Goal: Information Seeking & Learning: Learn about a topic

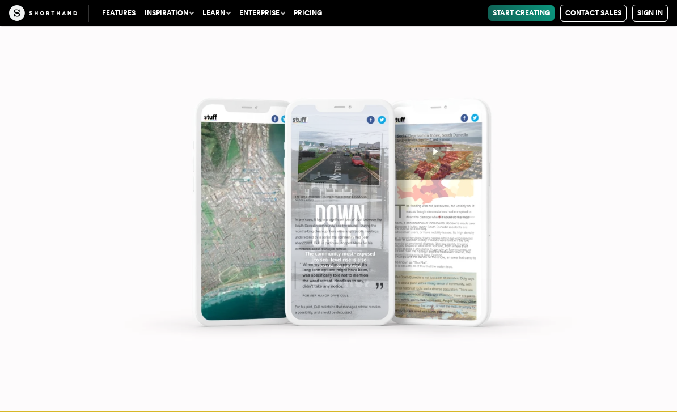
scroll to position [6476, 0]
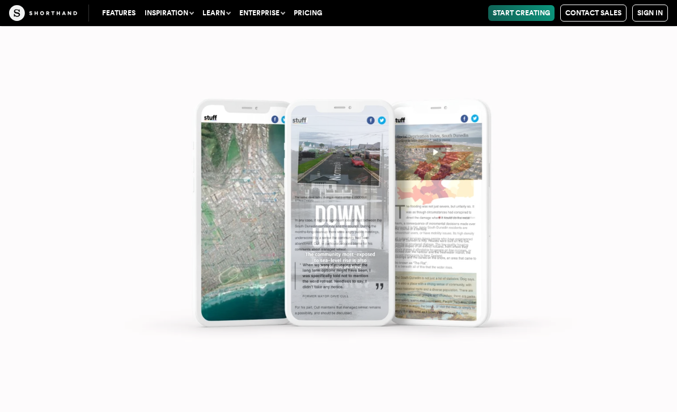
click at [589, 264] on img at bounding box center [338, 206] width 677 height 412
click at [480, 301] on img at bounding box center [338, 206] width 677 height 412
click at [388, 300] on img at bounding box center [338, 206] width 677 height 412
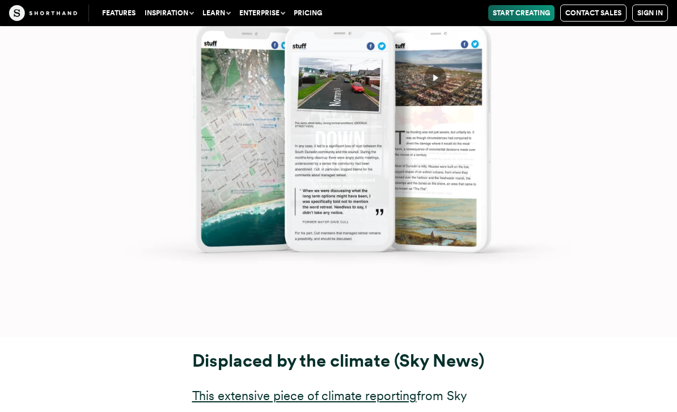
scroll to position [6631, 0]
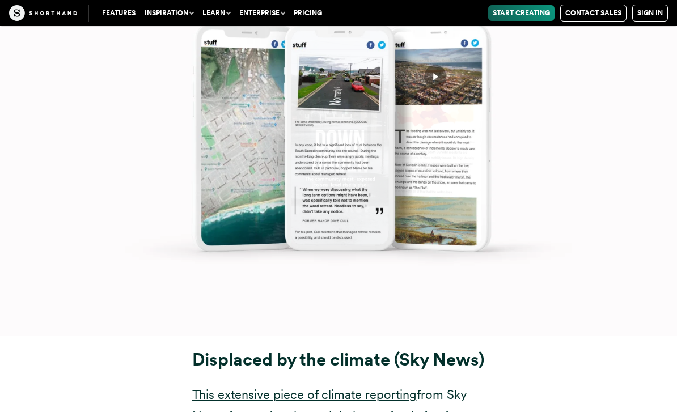
click at [501, 337] on img at bounding box center [338, 131] width 677 height 412
click at [436, 332] on img at bounding box center [338, 131] width 677 height 412
click at [368, 332] on img at bounding box center [338, 131] width 677 height 412
click at [356, 337] on img at bounding box center [338, 131] width 677 height 412
click at [413, 337] on img at bounding box center [338, 131] width 677 height 412
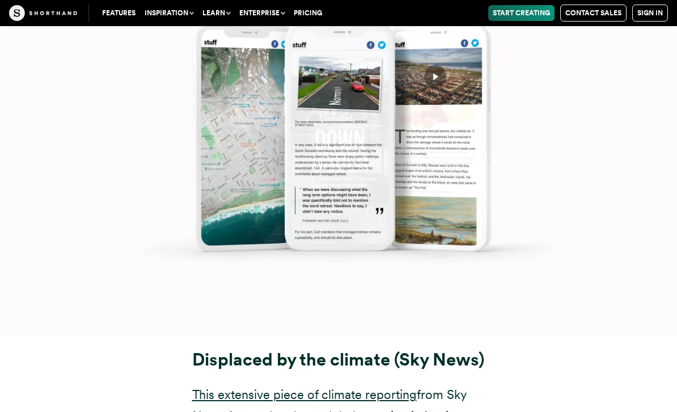
click at [388, 330] on img at bounding box center [338, 131] width 677 height 412
click at [459, 295] on img at bounding box center [338, 131] width 677 height 412
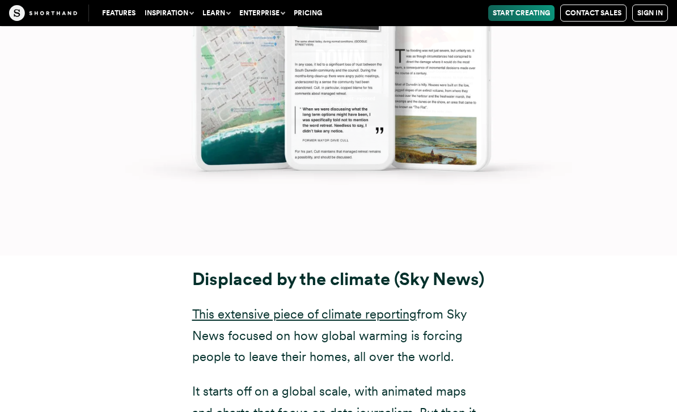
scroll to position [6652, 0]
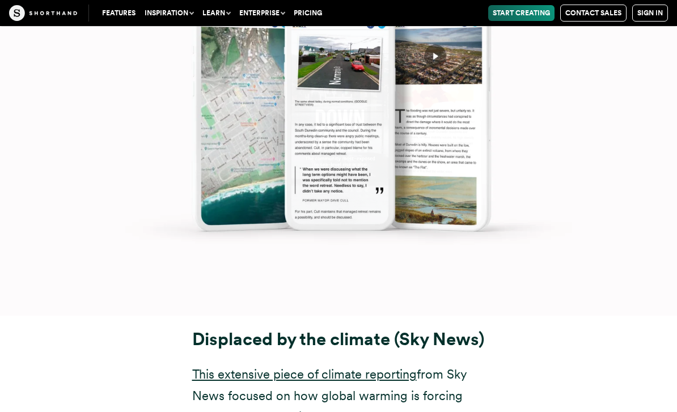
click at [512, 316] on img at bounding box center [338, 110] width 677 height 412
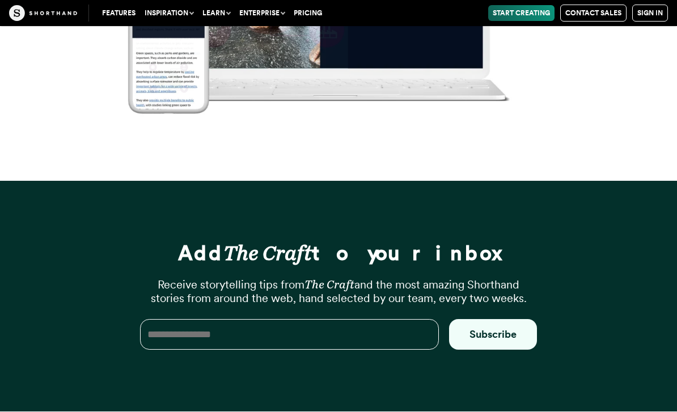
scroll to position [16436, 0]
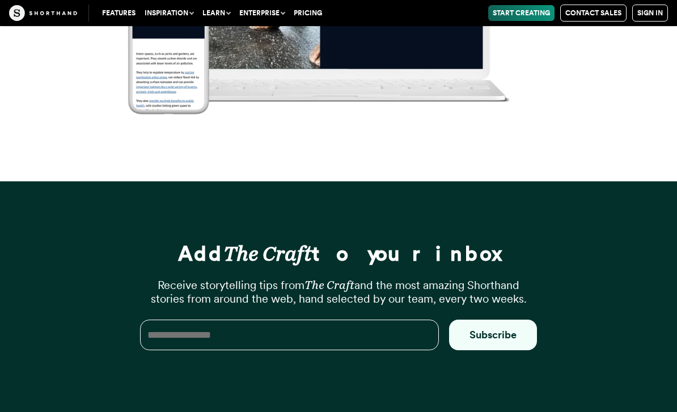
click at [61, 18] on img at bounding box center [43, 13] width 68 height 16
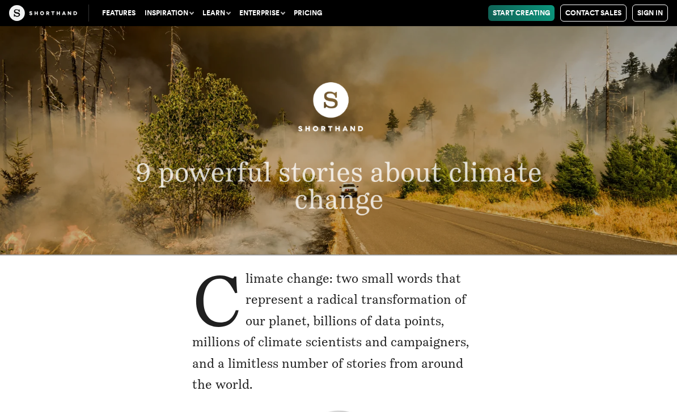
scroll to position [0, 0]
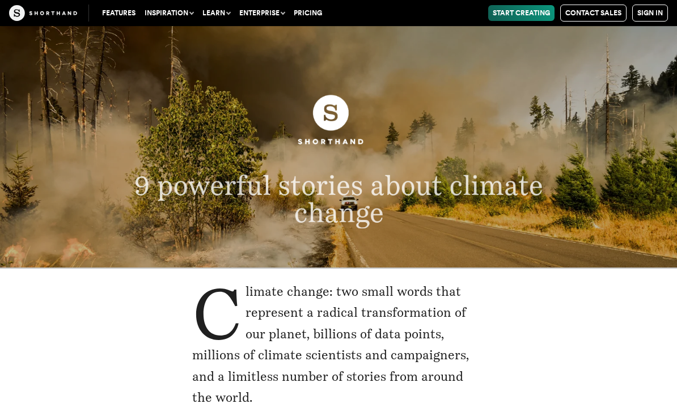
click at [180, 12] on button "Inspiration" at bounding box center [169, 13] width 58 height 16
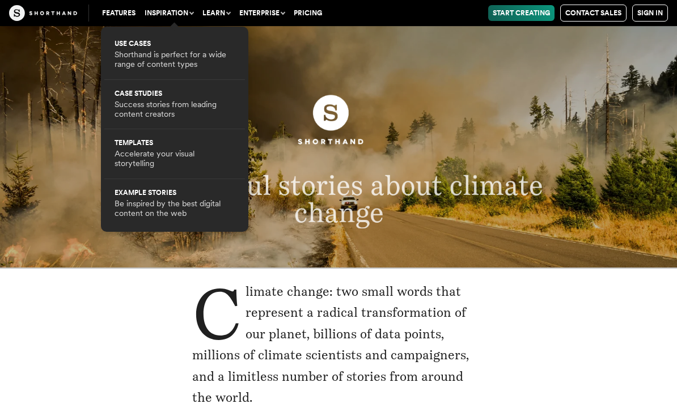
click at [218, 16] on button "Learn" at bounding box center [216, 13] width 37 height 16
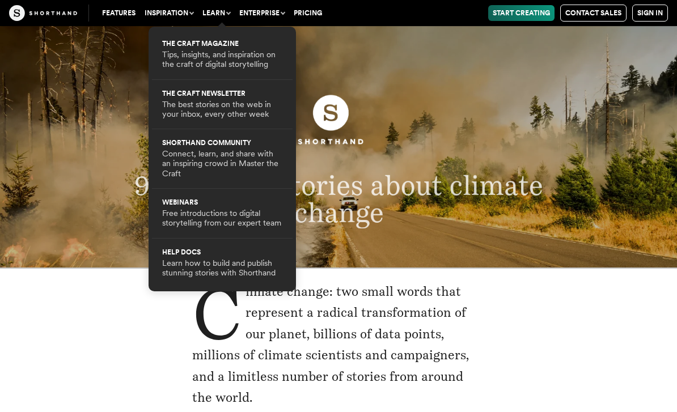
click at [266, 13] on button "Enterprise" at bounding box center [262, 13] width 54 height 16
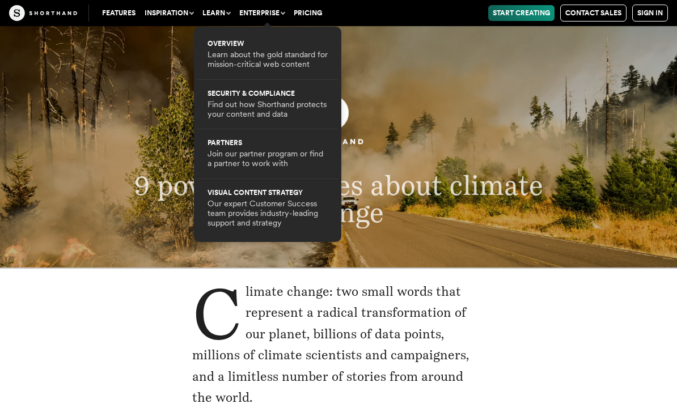
click at [316, 12] on link "Pricing" at bounding box center [307, 13] width 37 height 16
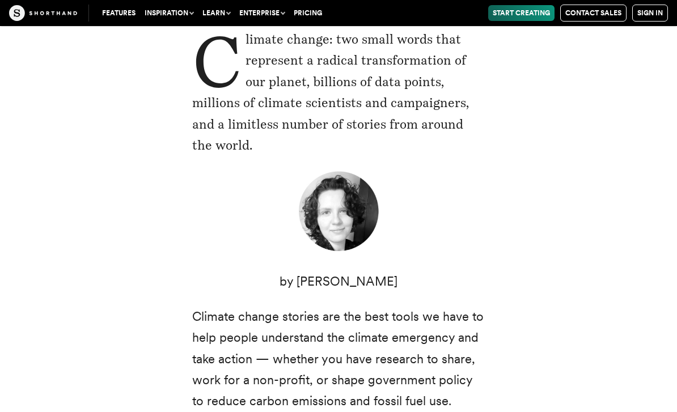
click at [372, 299] on div "Climate change: two small words that represent a radical transformation of our …" at bounding box center [338, 372] width 293 height 686
click at [376, 292] on p "by [PERSON_NAME]" at bounding box center [338, 281] width 293 height 21
click at [374, 292] on p "by [PERSON_NAME]" at bounding box center [338, 281] width 293 height 21
click at [346, 235] on img at bounding box center [338, 212] width 85 height 85
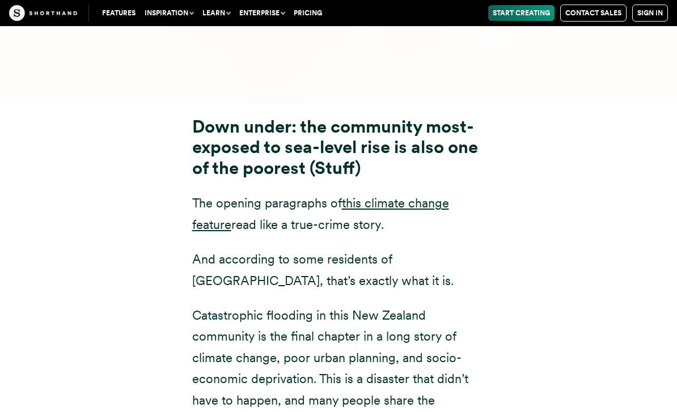
scroll to position [5493, 0]
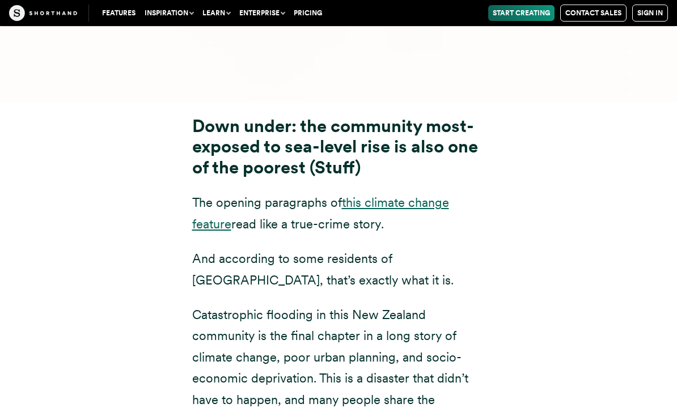
click at [425, 231] on link "this climate change feature" at bounding box center [320, 213] width 257 height 36
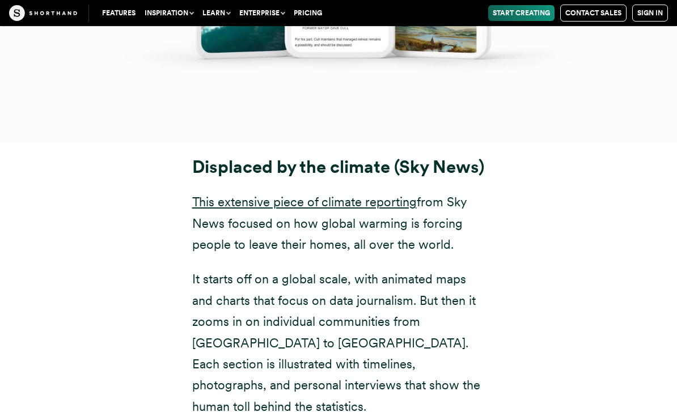
scroll to position [6824, 0]
